Goal: Task Accomplishment & Management: Use online tool/utility

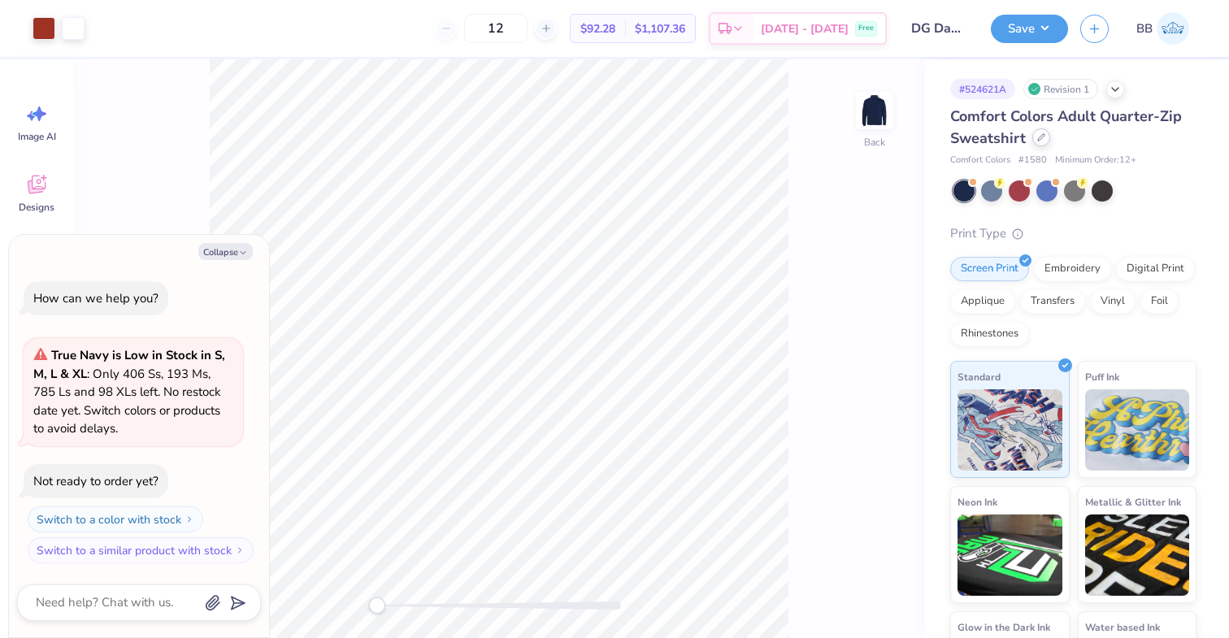
click at [1035, 143] on div at bounding box center [1042, 137] width 18 height 18
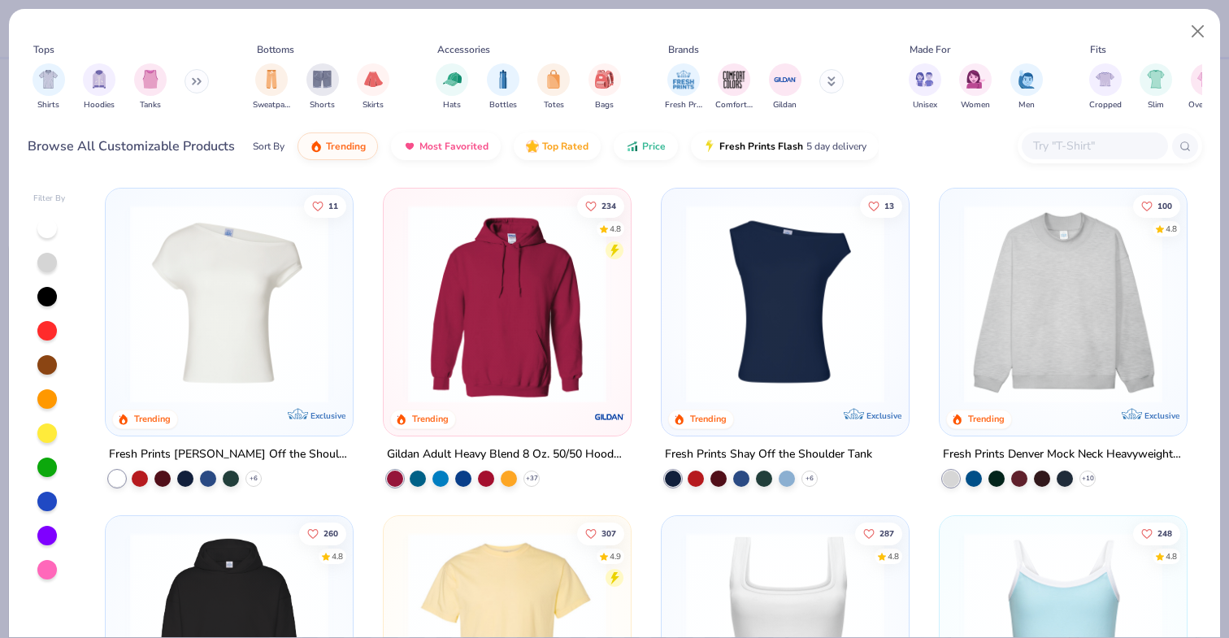
type textarea "x"
click at [1047, 150] on input "text" at bounding box center [1094, 146] width 125 height 19
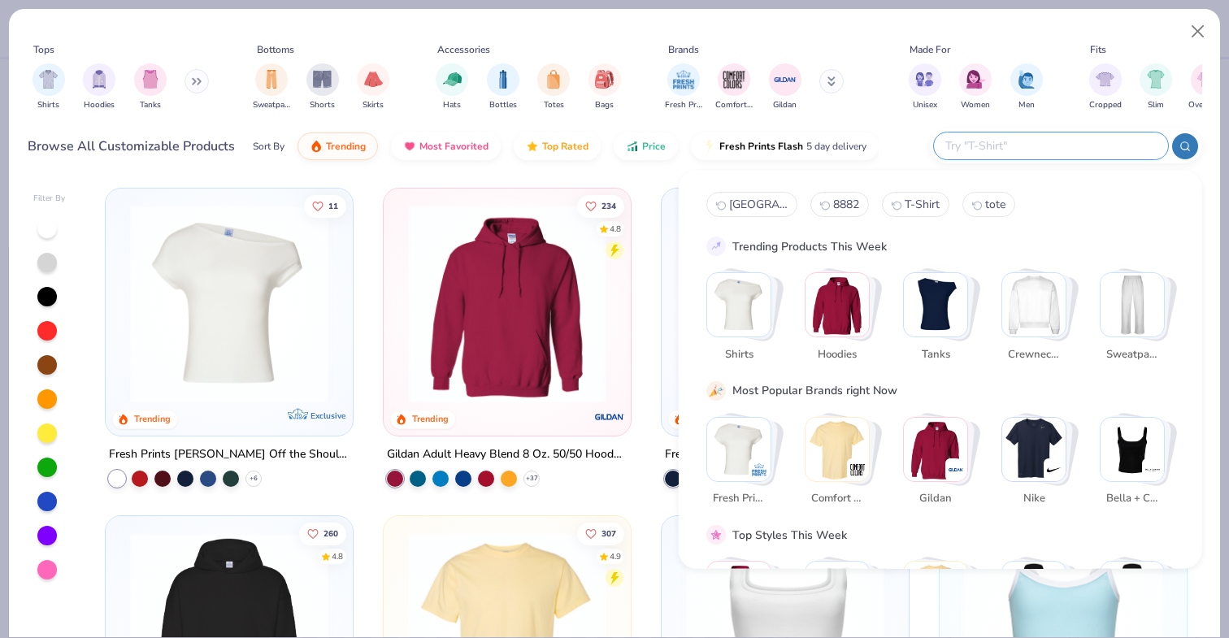
paste input "995M"
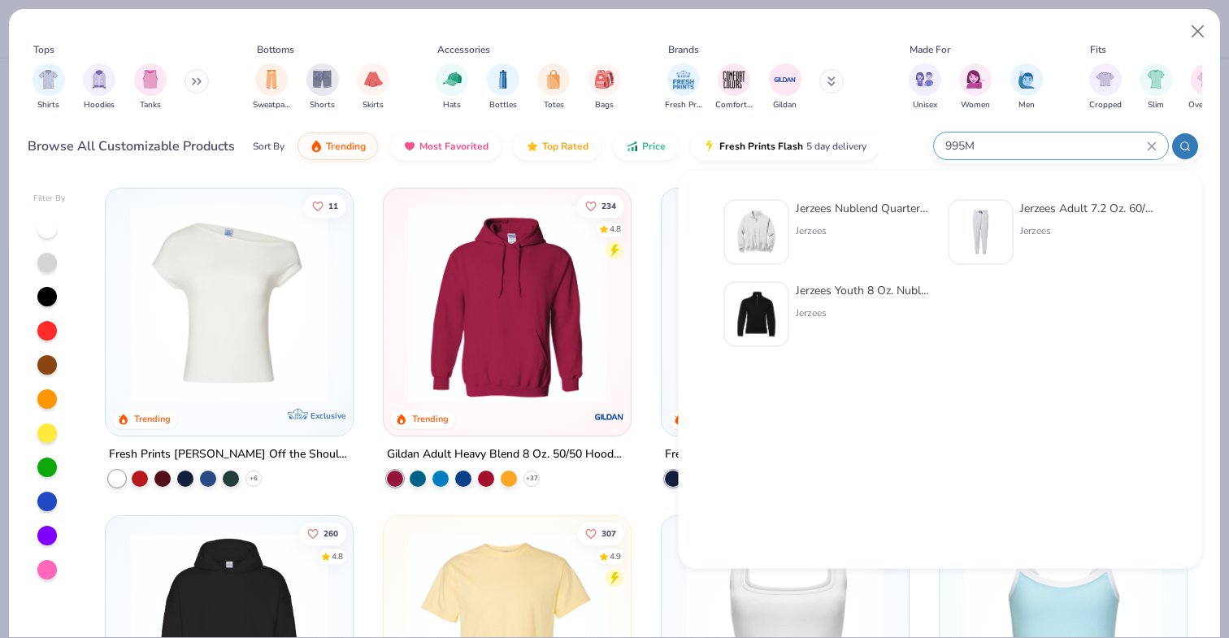
type input "995M"
click at [759, 228] on img at bounding box center [757, 232] width 50 height 50
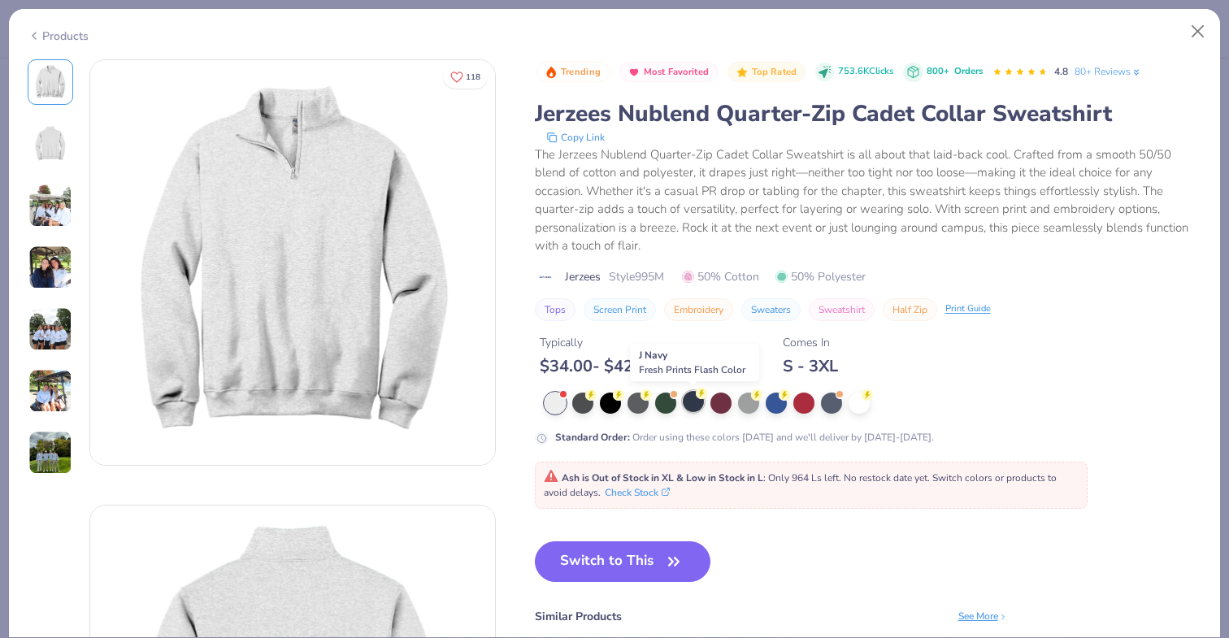
click at [689, 404] on div at bounding box center [693, 401] width 21 height 21
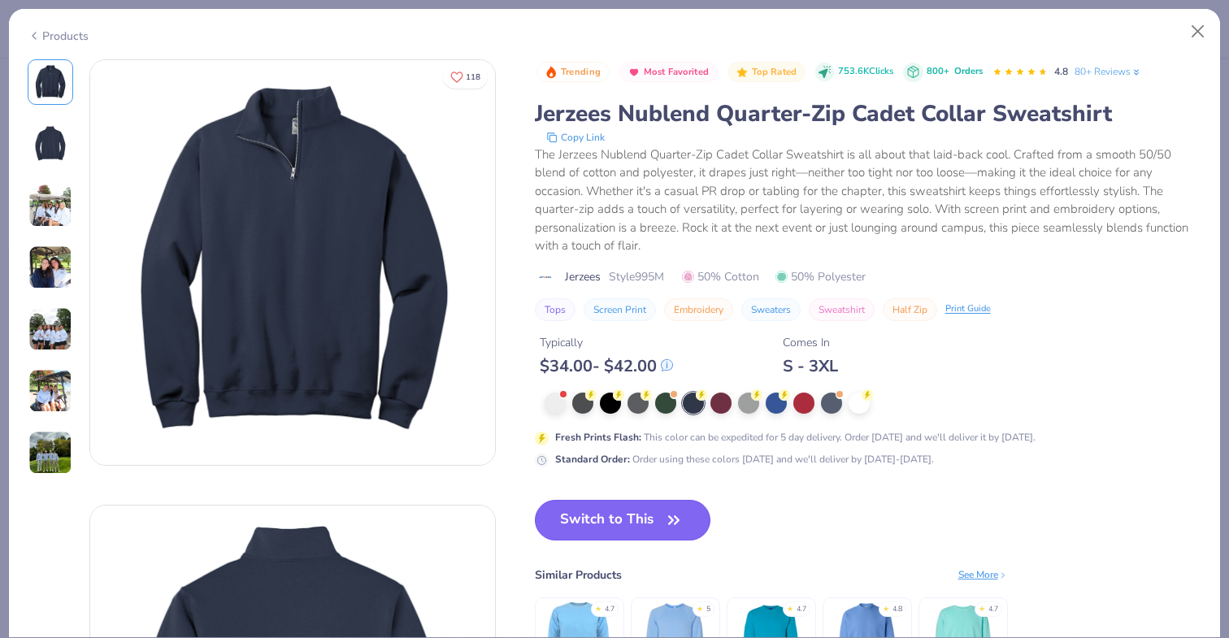
click at [651, 518] on button "Switch to This" at bounding box center [623, 520] width 176 height 41
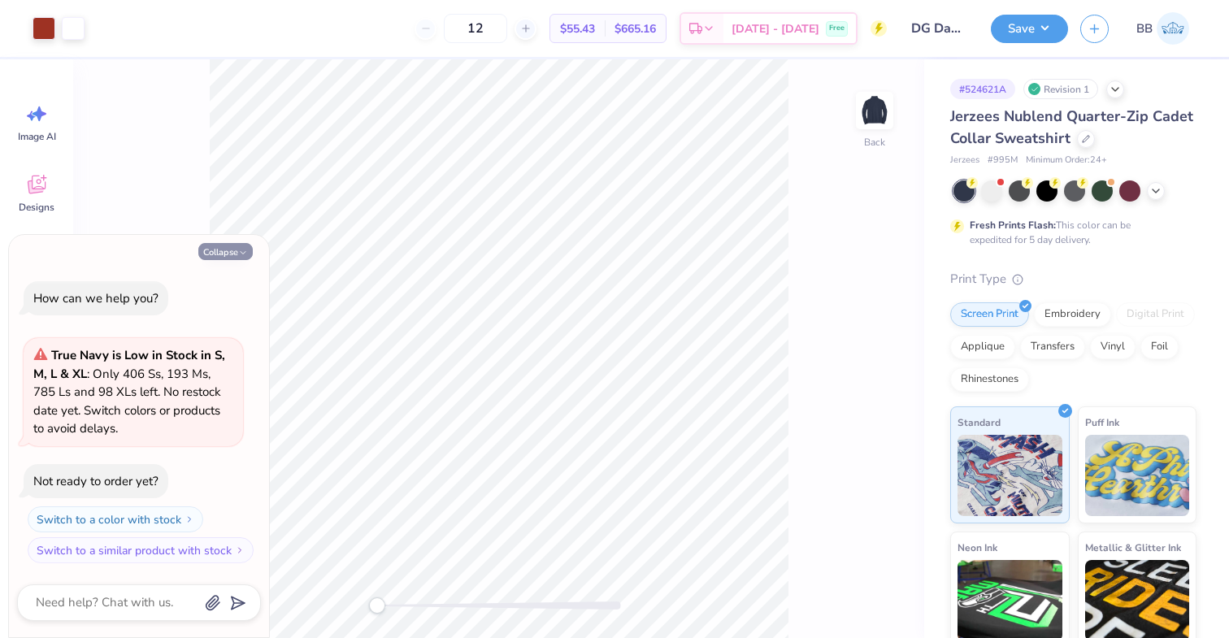
click at [236, 254] on button "Collapse" at bounding box center [225, 251] width 54 height 17
type textarea "x"
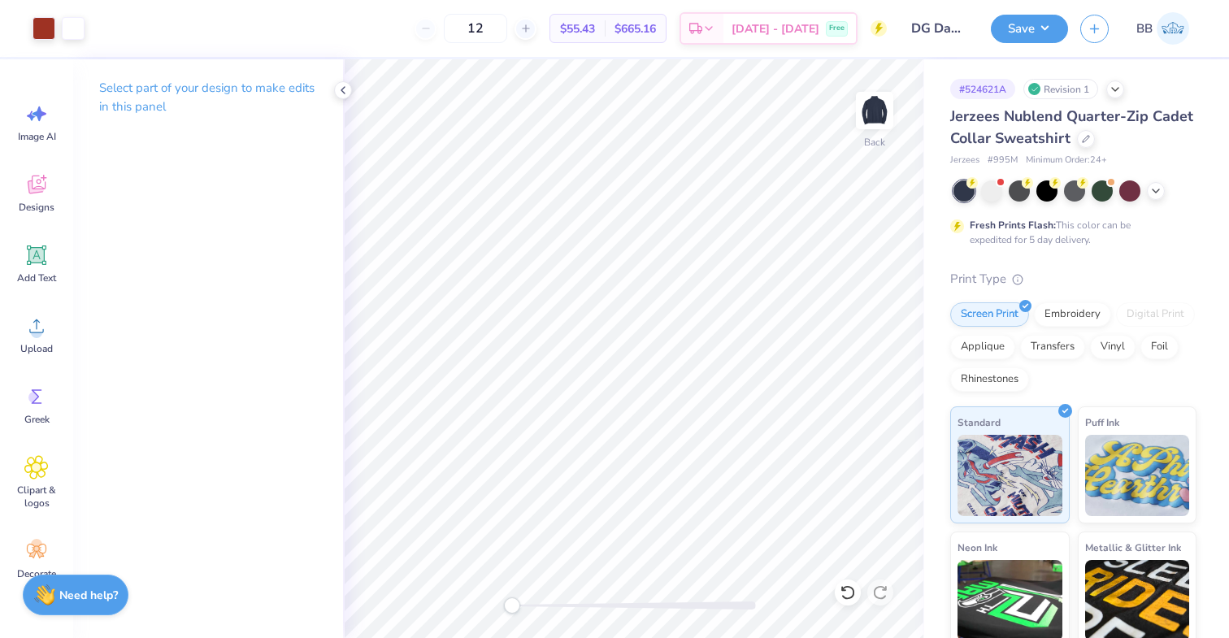
click at [1049, 7] on div "Save BB" at bounding box center [1110, 28] width 238 height 57
click at [1049, 15] on button "Save" at bounding box center [1029, 26] width 77 height 28
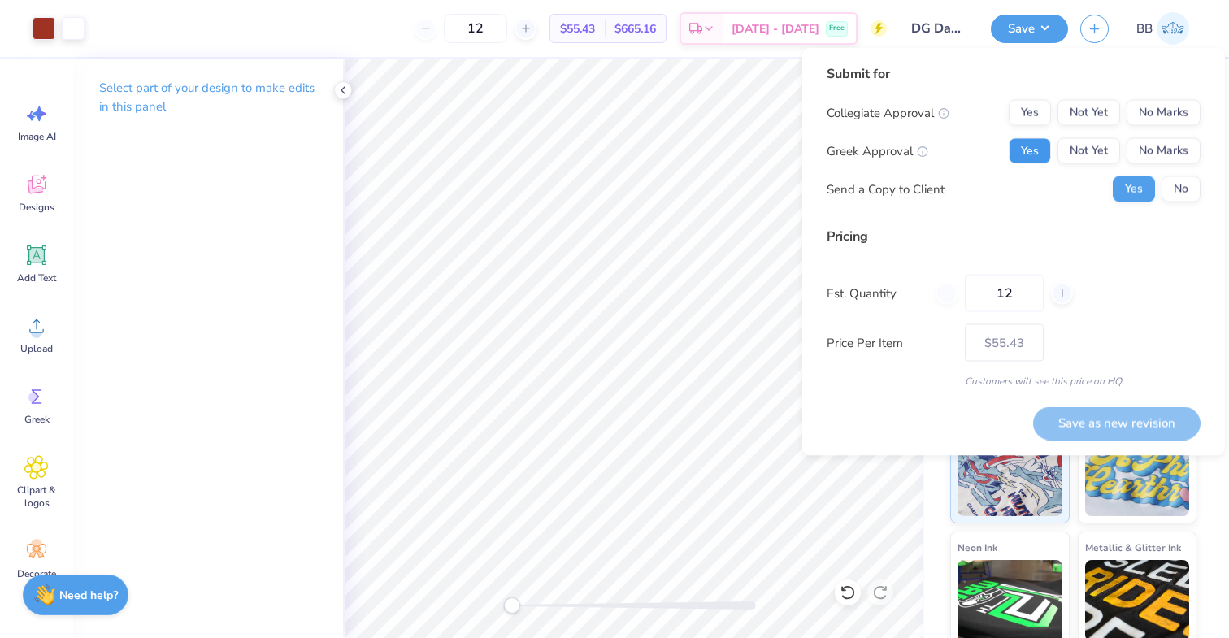
click at [1042, 150] on button "Yes" at bounding box center [1030, 151] width 42 height 26
click at [1175, 129] on div "Collegiate Approval Yes Not Yet No Marks Greek Approval Yes Not Yet No Marks Se…" at bounding box center [1014, 151] width 374 height 102
click at [1164, 119] on button "No Marks" at bounding box center [1164, 113] width 74 height 26
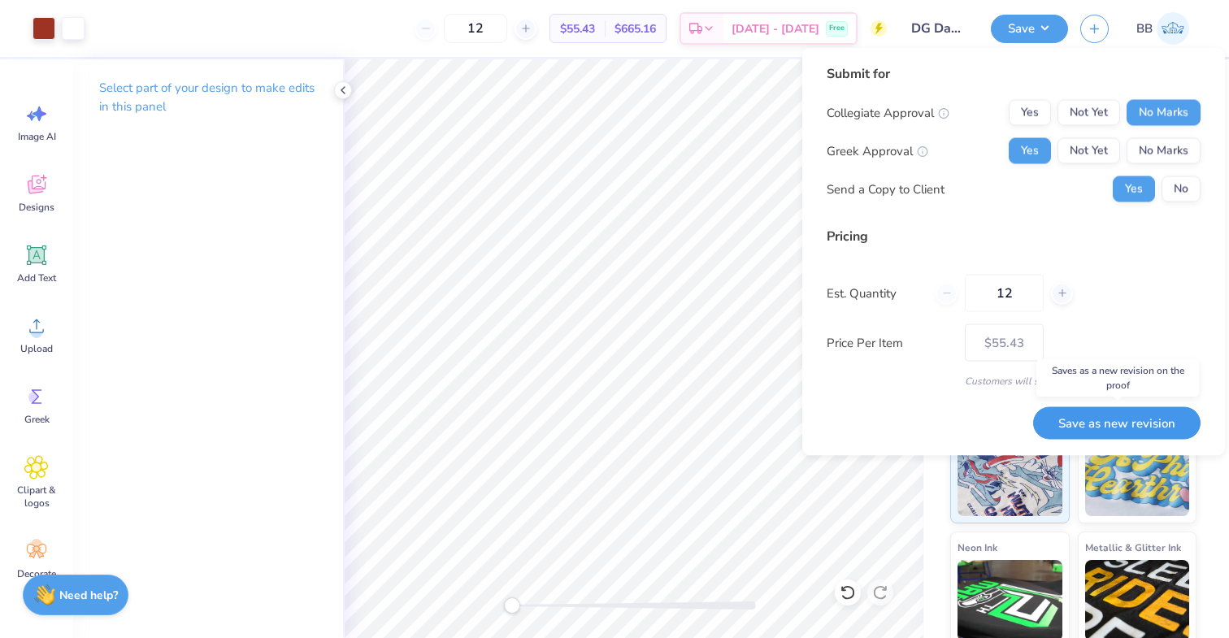
click at [1093, 424] on button "Save as new revision" at bounding box center [1118, 423] width 168 height 33
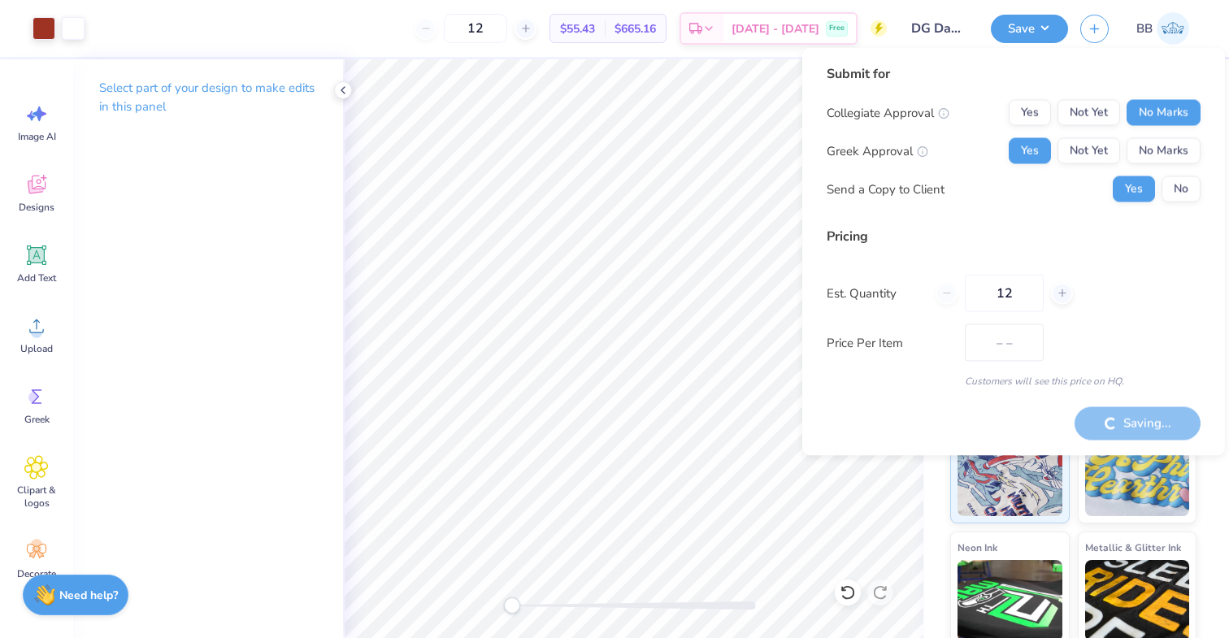
type input "$55.43"
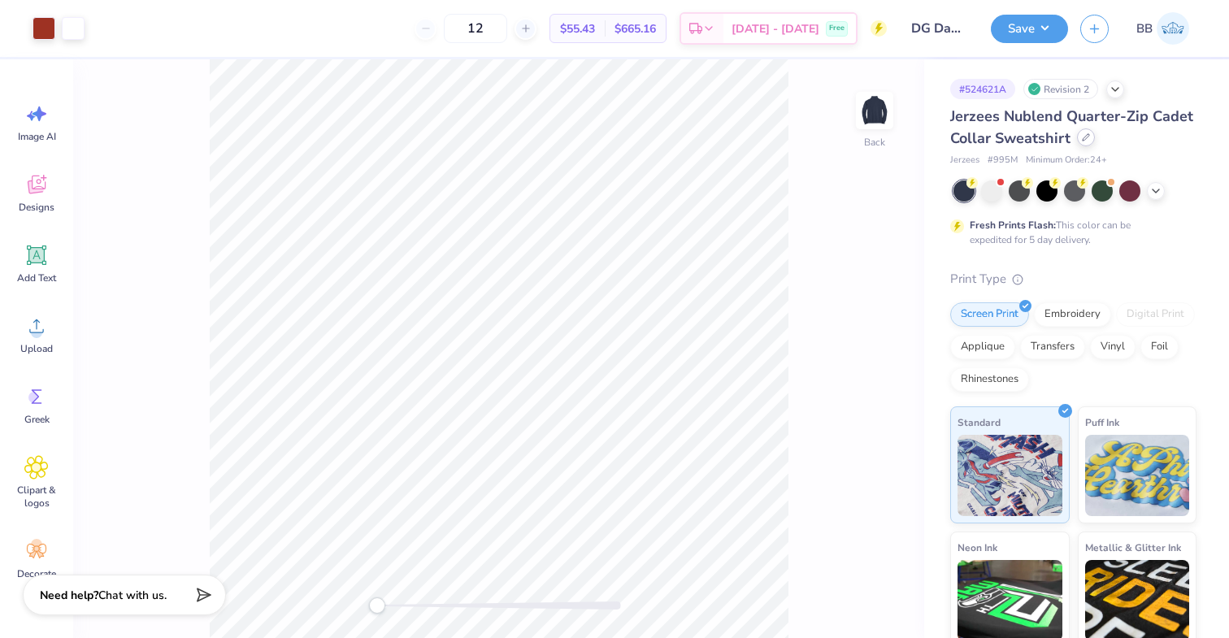
click at [1078, 142] on div at bounding box center [1086, 137] width 18 height 18
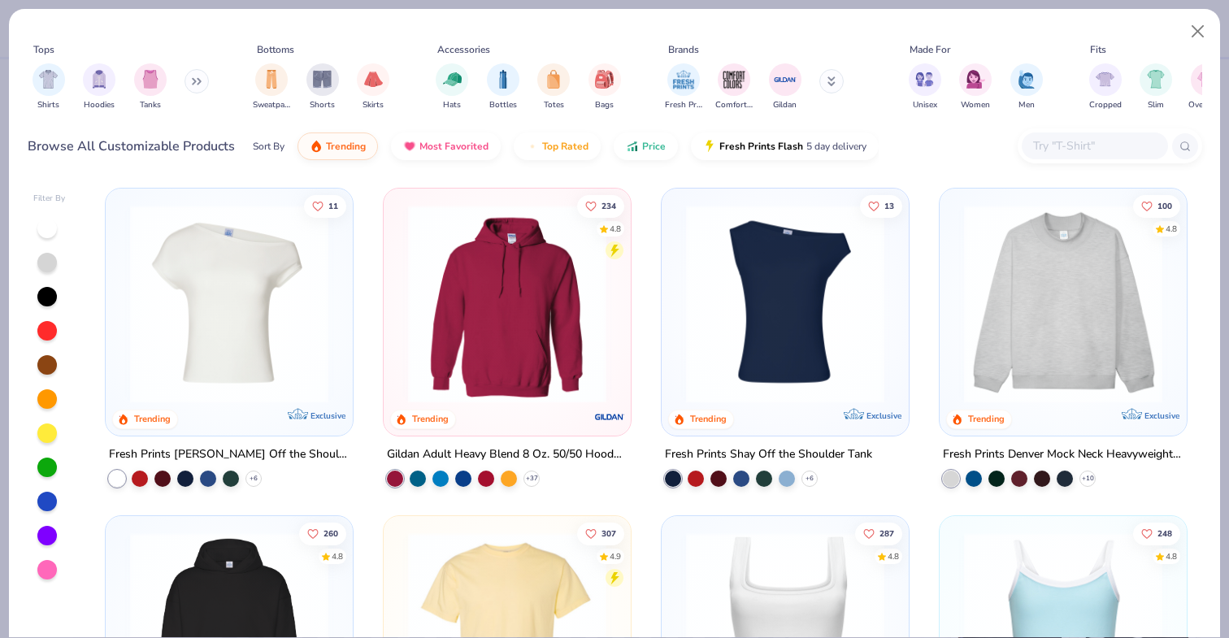
click at [1074, 130] on div at bounding box center [1110, 145] width 185 height 35
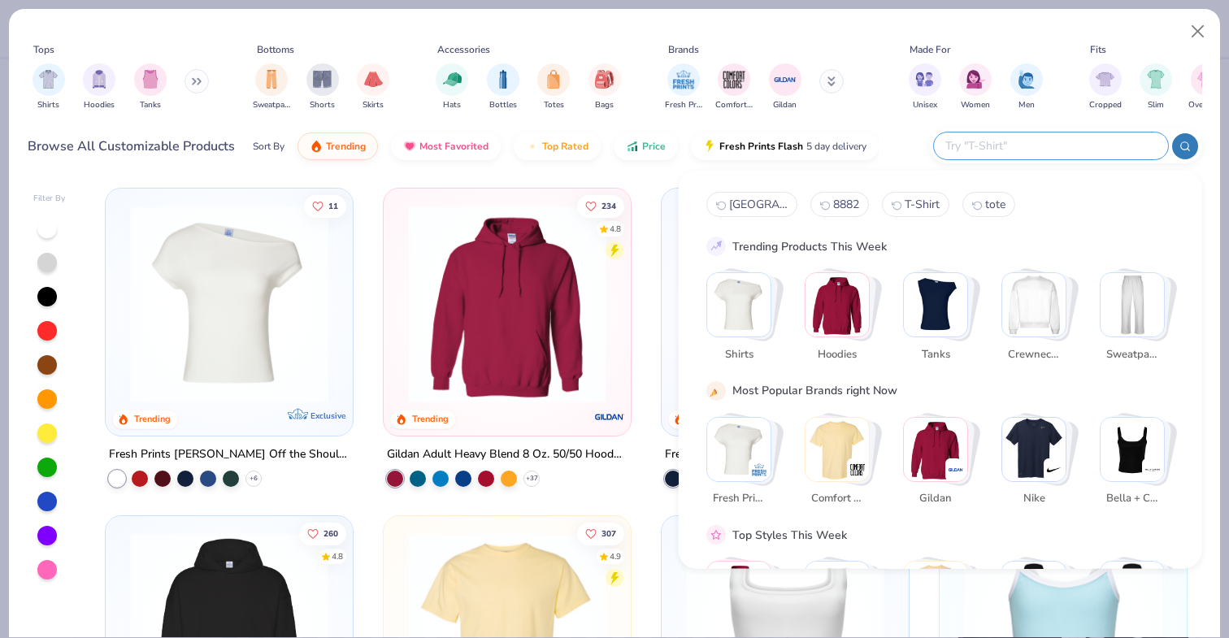
paste input "9359"
type input "9359"
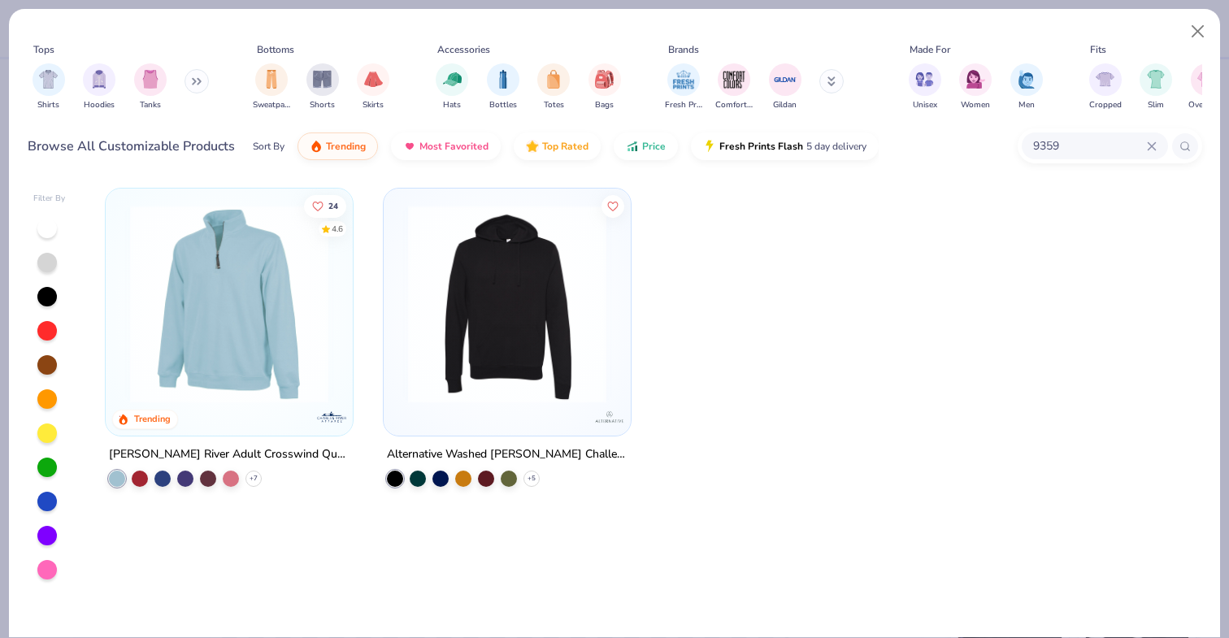
click at [293, 307] on img at bounding box center [229, 304] width 215 height 198
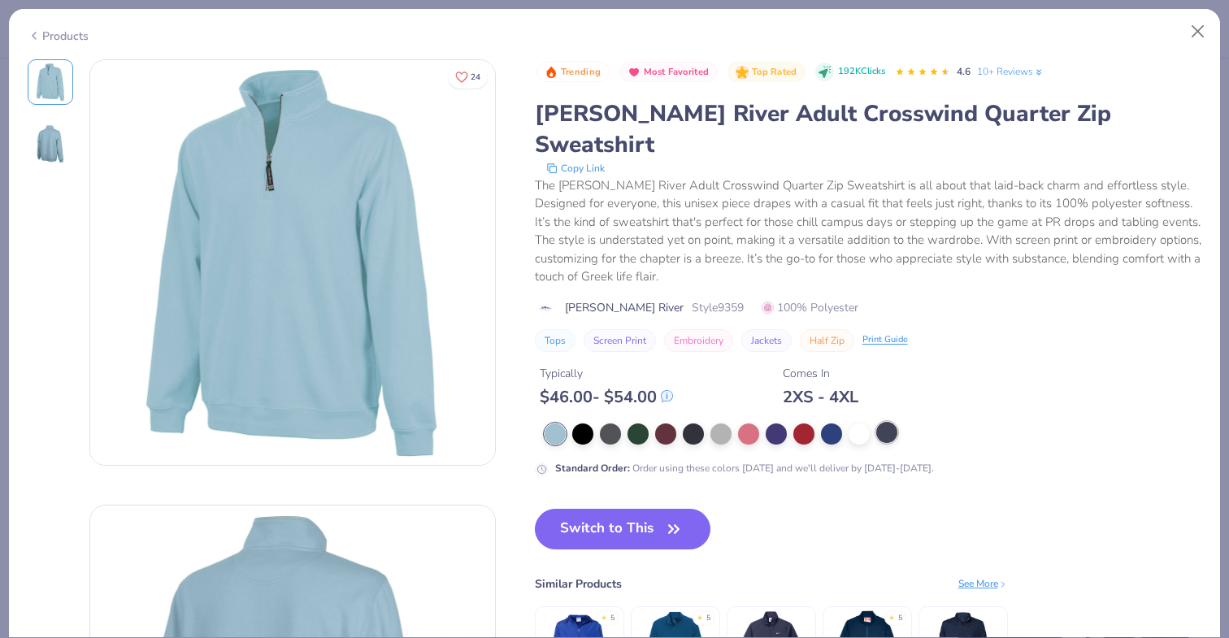
click at [890, 422] on div at bounding box center [887, 432] width 21 height 21
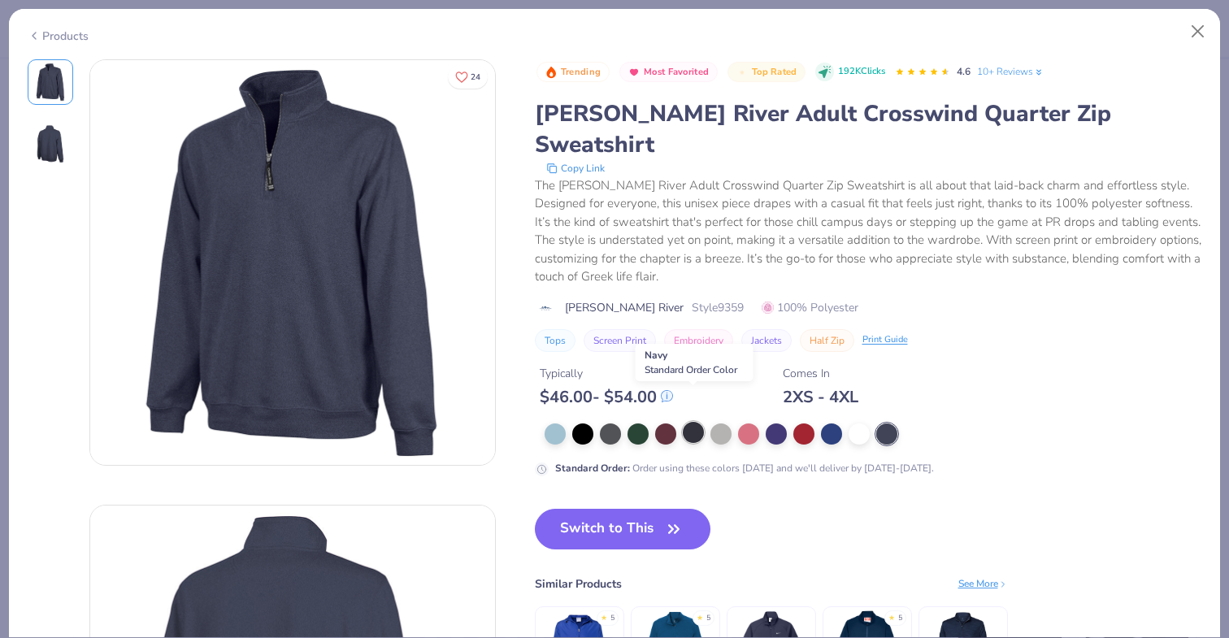
click at [695, 422] on div at bounding box center [693, 432] width 21 height 21
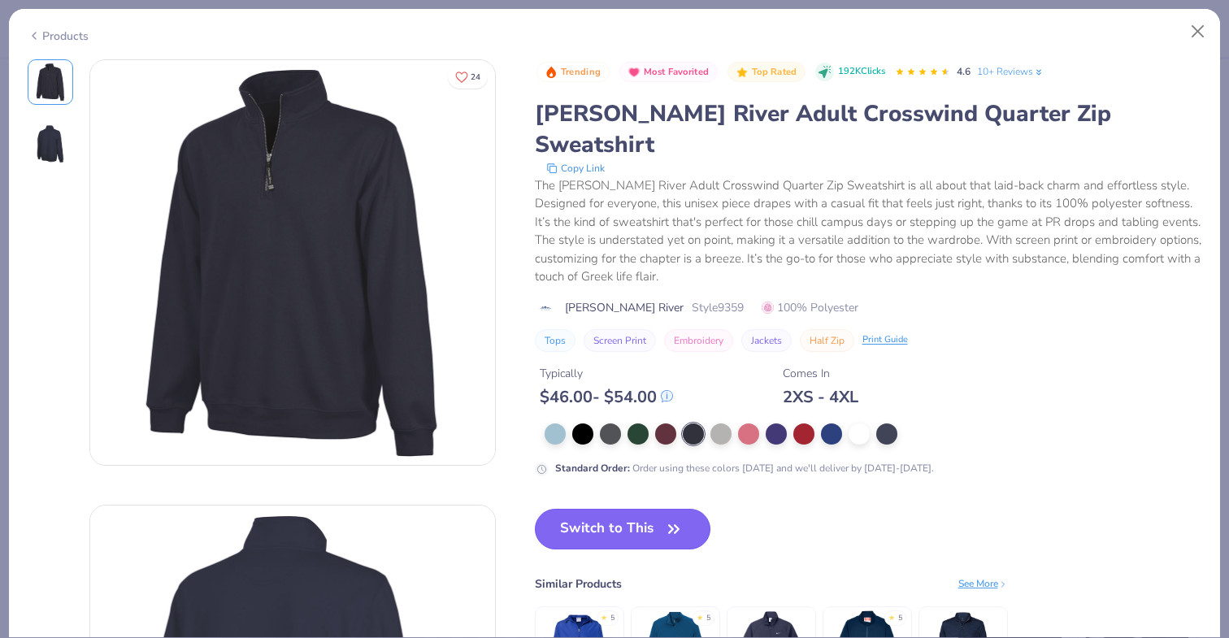
click at [624, 509] on button "Switch to This" at bounding box center [623, 529] width 176 height 41
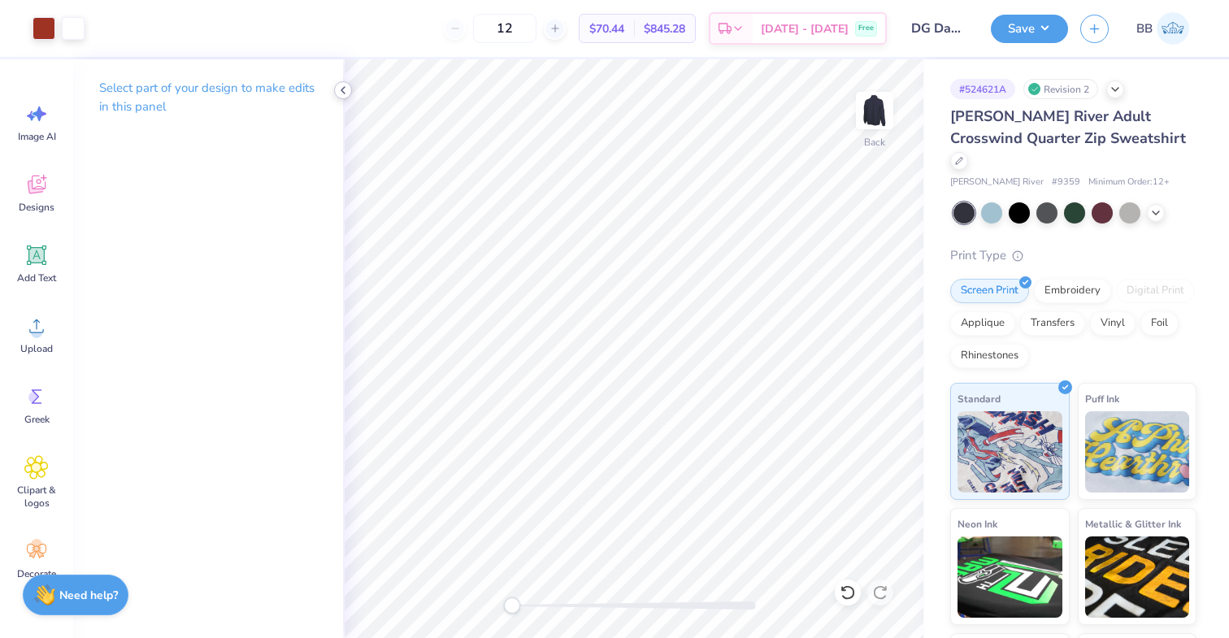
click at [342, 87] on icon at bounding box center [343, 90] width 13 height 13
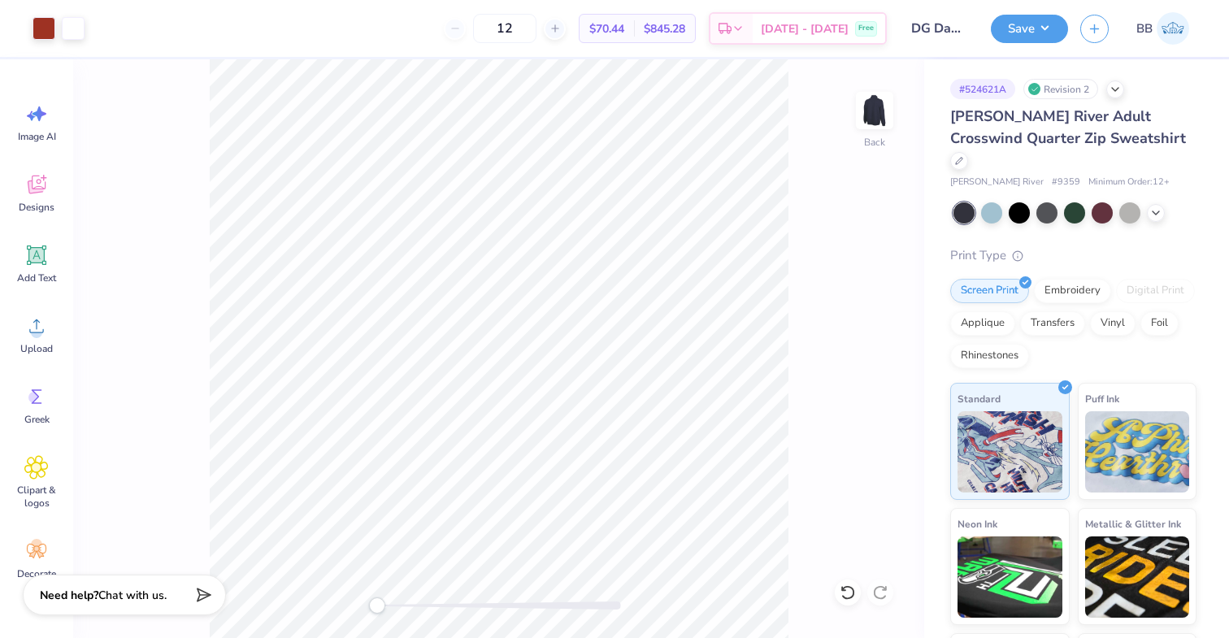
click at [1053, 11] on div "Save BB" at bounding box center [1110, 28] width 238 height 57
click at [1050, 23] on button "Save" at bounding box center [1029, 26] width 77 height 28
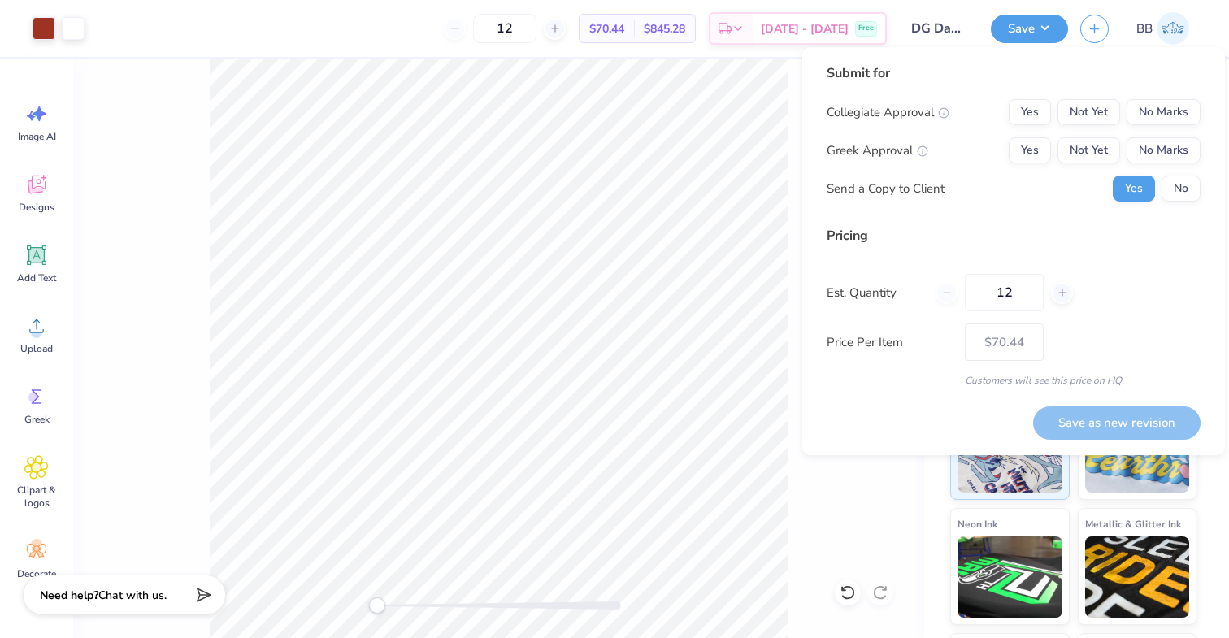
click at [1051, 152] on div "Yes Not Yet No Marks" at bounding box center [1105, 150] width 192 height 26
click at [1038, 148] on button "Yes" at bounding box center [1030, 150] width 42 height 26
click at [1165, 115] on button "No Marks" at bounding box center [1164, 112] width 74 height 26
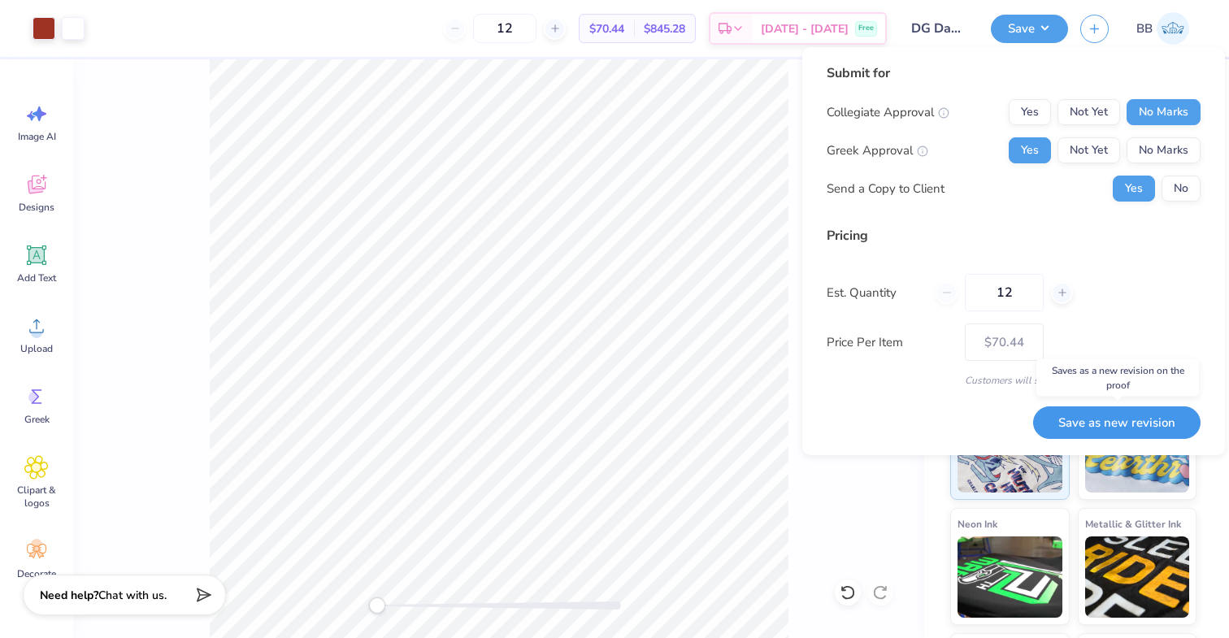
click at [1108, 433] on button "Save as new revision" at bounding box center [1118, 423] width 168 height 33
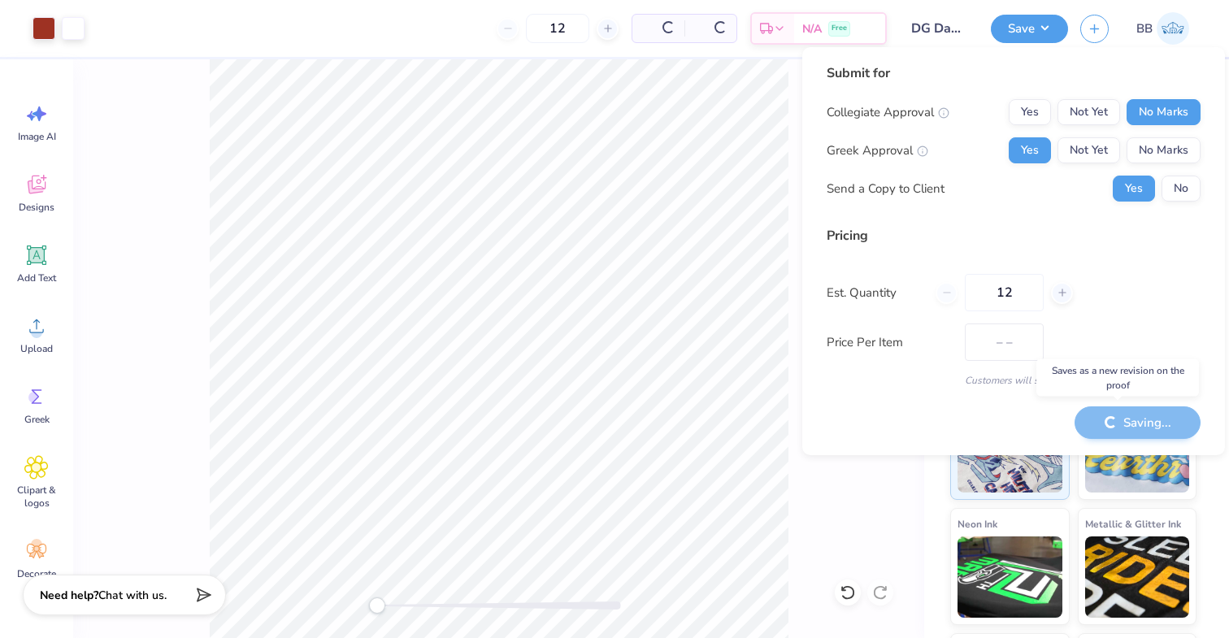
type input "$70.44"
